Goal: Complete application form

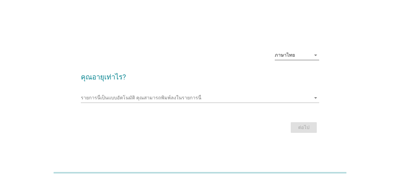
click at [314, 55] on icon "arrow_drop_down" at bounding box center [315, 55] width 7 height 7
click at [303, 76] on div "ภาษาไทย" at bounding box center [296, 73] width 35 height 7
click at [240, 95] on input "รายการนี้เป็นแบบอัตโนมัติ คุณสามารถพิมพ์ลงในรายการนี้" at bounding box center [196, 97] width 230 height 9
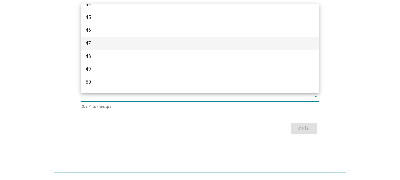
scroll to position [284, 0]
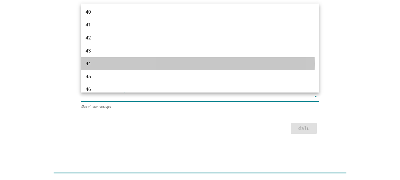
click at [94, 62] on div "44" at bounding box center [191, 63] width 210 height 7
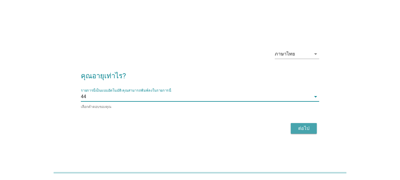
click at [309, 126] on div "ต่อไป" at bounding box center [303, 128] width 17 height 7
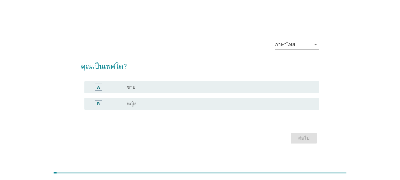
click at [167, 105] on div "radio_button_unchecked หญิง" at bounding box center [218, 104] width 183 height 6
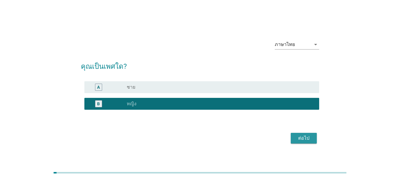
click at [305, 135] on div "ต่อไป" at bounding box center [303, 137] width 17 height 7
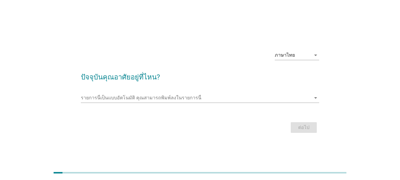
click at [274, 91] on div "รายการนี้เป็นแบบอัตโนมัติ [PERSON_NAME]พิมพ์ลงในรายการนี้ arrow_drop_down" at bounding box center [200, 98] width 238 height 19
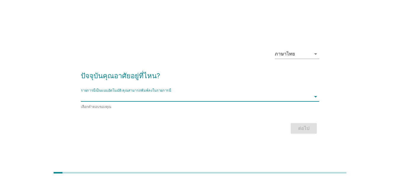
click at [287, 97] on input "รายการนี้เป็นแบบอัตโนมัติ คุณสามารถพิมพ์ลงในรายการนี้" at bounding box center [196, 96] width 230 height 9
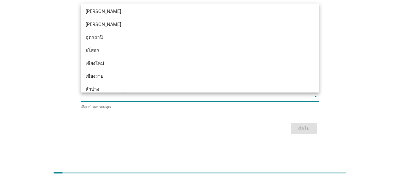
scroll to position [148, 0]
